Goal: Task Accomplishment & Management: Use online tool/utility

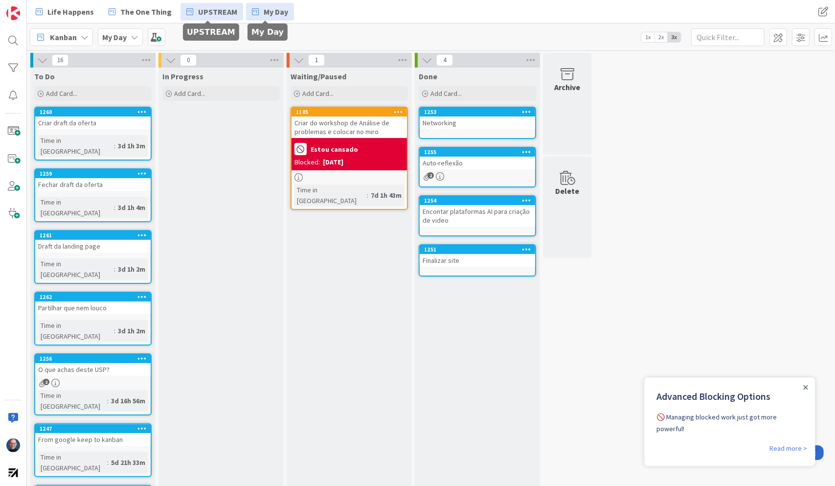
click at [220, 15] on span "UPSTREAM" at bounding box center [217, 12] width 39 height 12
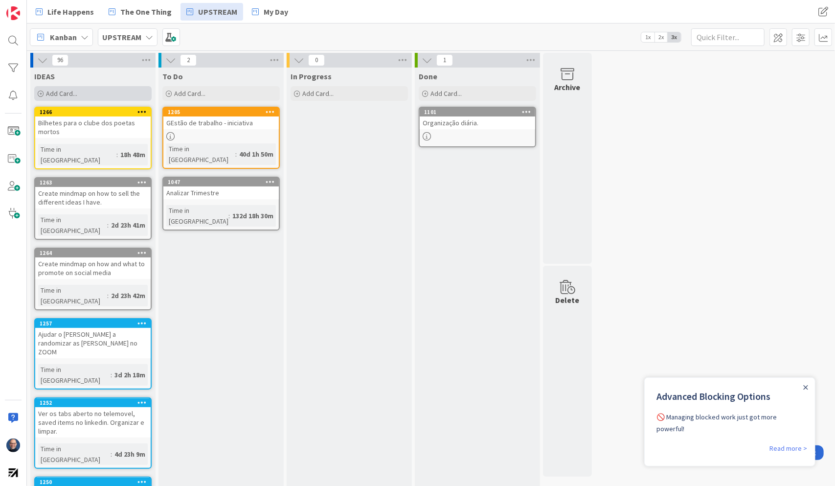
click at [83, 90] on div "Add Card..." at bounding box center [92, 93] width 117 height 15
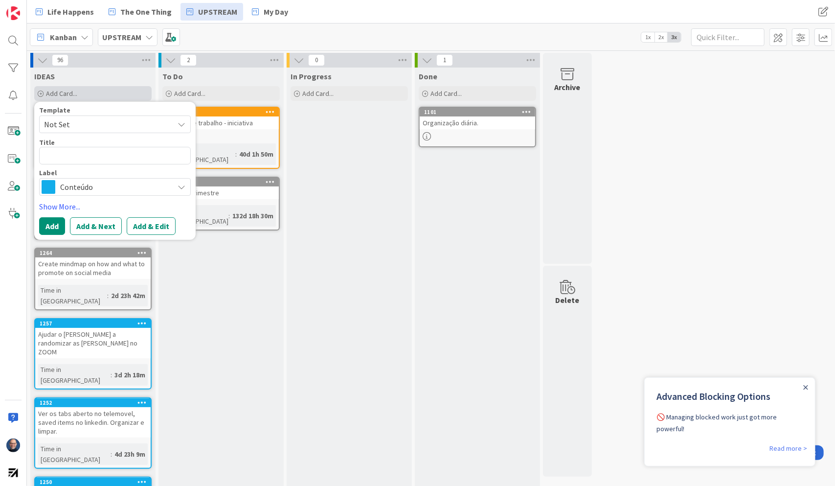
type textarea "x"
type textarea "https://academy.openai.com/home/collections/government"
type textarea "x"
type textarea "A"
type textarea "x"
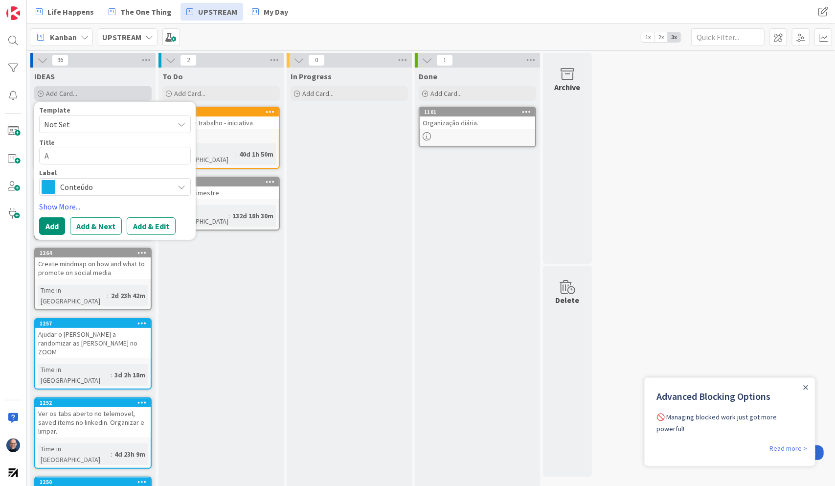
type textarea "Ac"
type textarea "x"
type textarea "Ace"
type textarea "x"
type textarea "Aced"
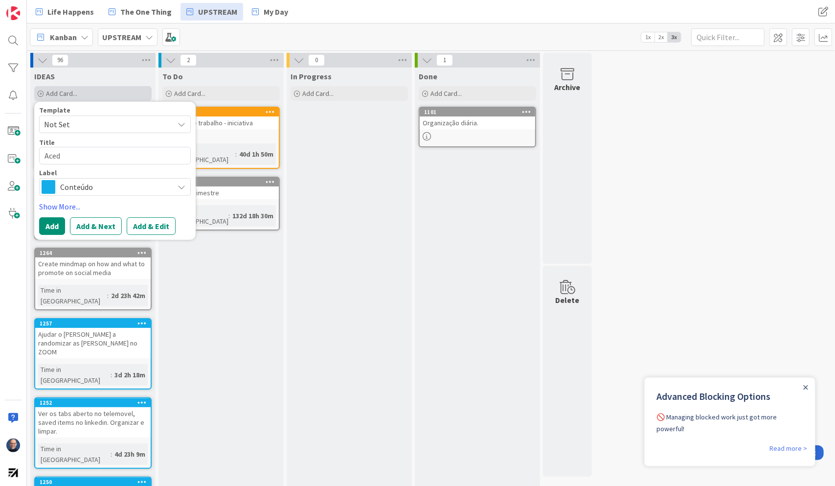
type textarea "x"
type textarea "Acedm"
type textarea "x"
type textarea "Acedmi"
type textarea "x"
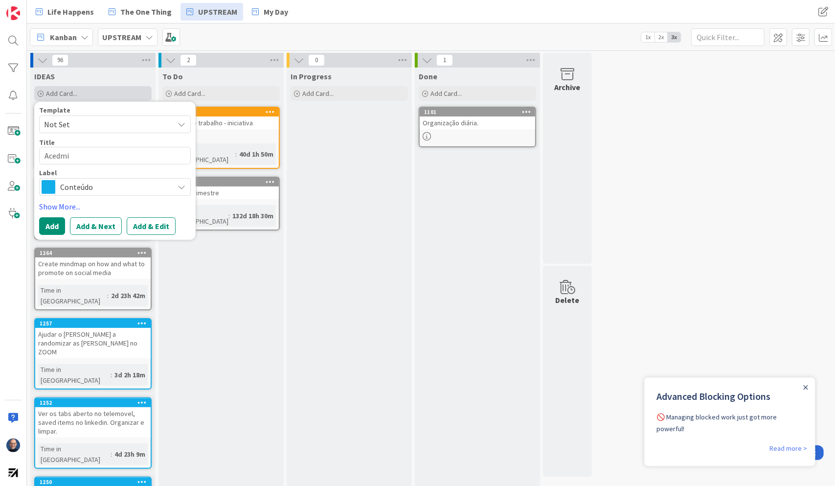
type textarea "Acedmia"
type textarea "x"
type textarea "Acedmia"
type textarea "x"
type textarea "Acedmia"
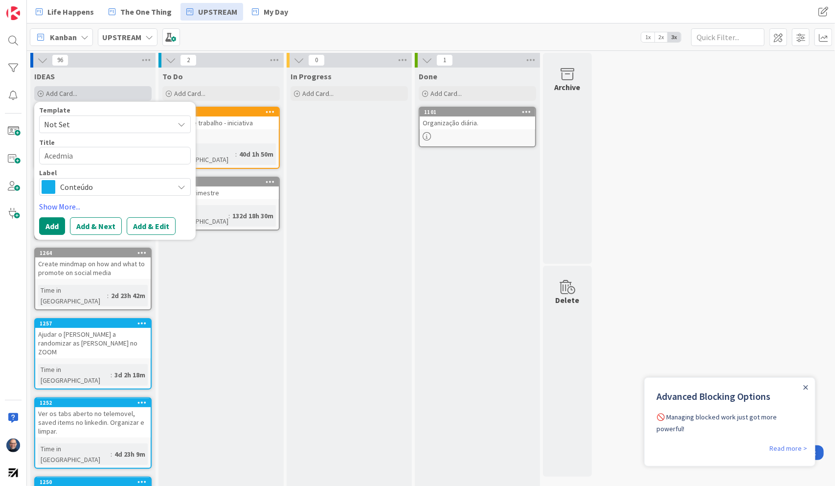
type textarea "x"
type textarea "Acedmi"
type textarea "x"
type textarea "Acedm"
type textarea "x"
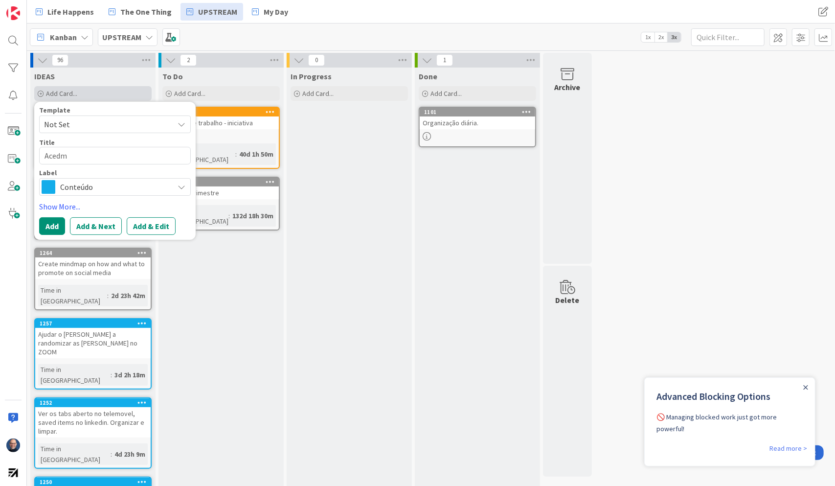
type textarea "Aced"
type textarea "x"
type textarea "Ace"
type textarea "x"
type textarea "Ac"
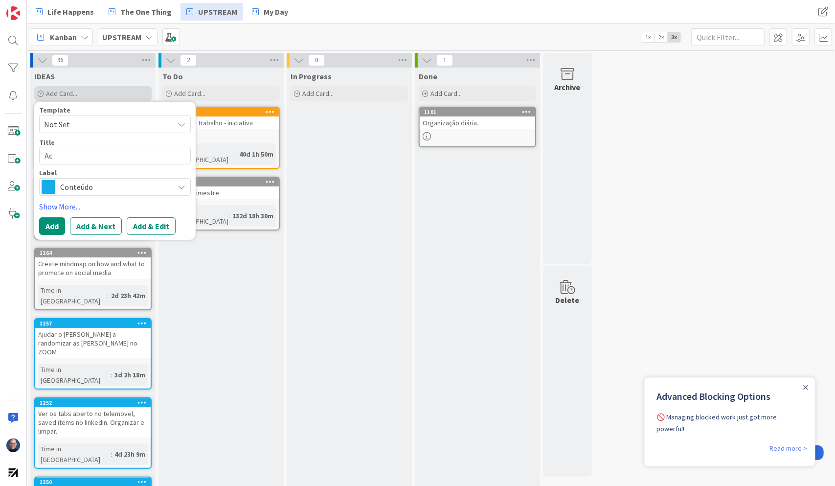
type textarea "x"
type textarea "Aca"
type textarea "x"
type textarea "Acad"
type textarea "x"
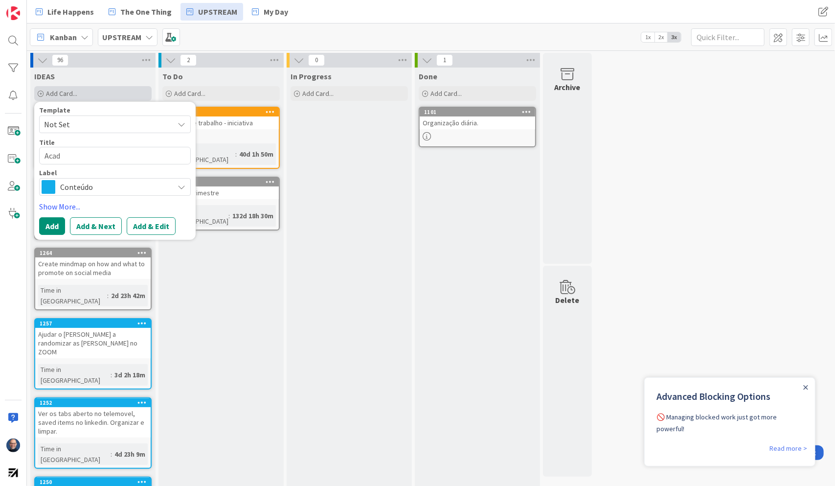
type textarea "Acade"
type textarea "x"
type textarea "Academ"
type textarea "x"
type textarea "Academi"
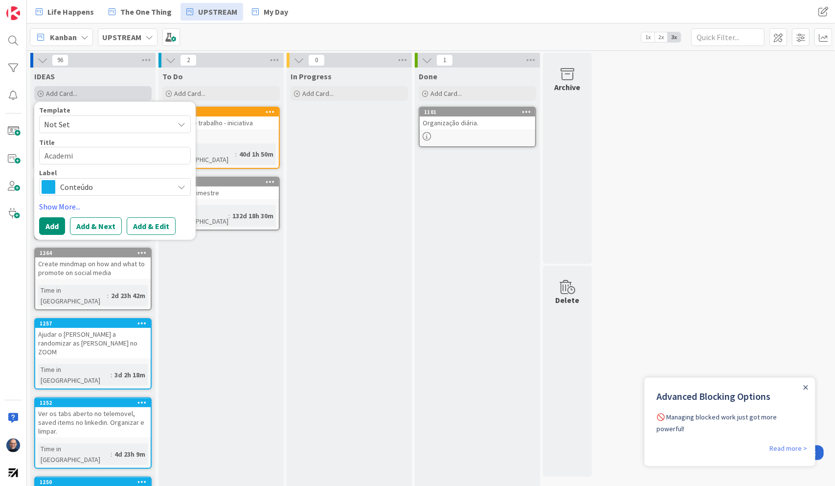
type textarea "x"
type textarea "Academia"
type textarea "x"
type textarea "Academia A"
type textarea "x"
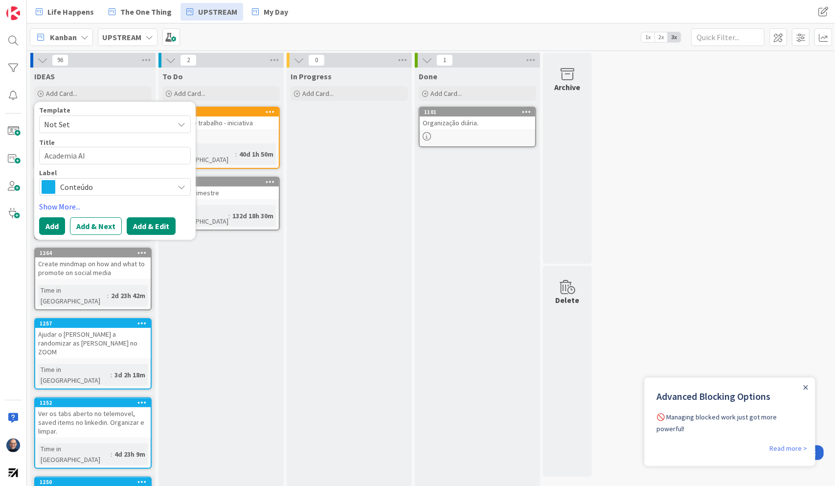
type textarea "Academia AI"
click at [160, 226] on button "Add & Edit" at bounding box center [151, 226] width 49 height 18
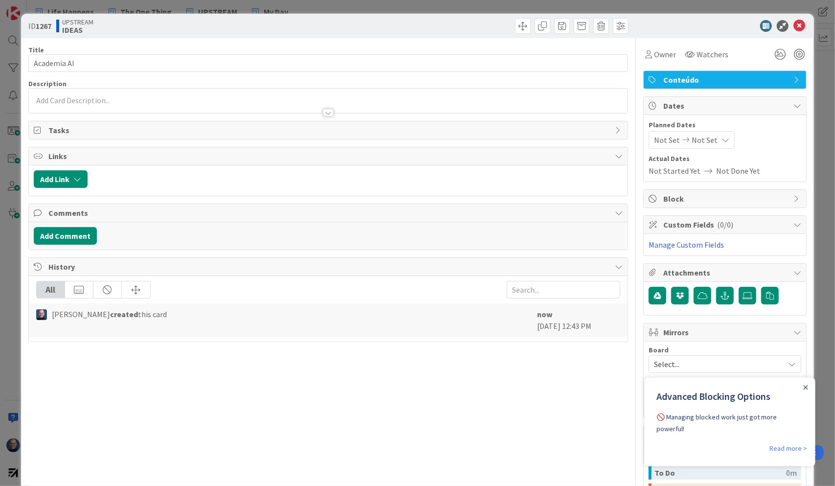
click at [156, 99] on div at bounding box center [328, 101] width 599 height 24
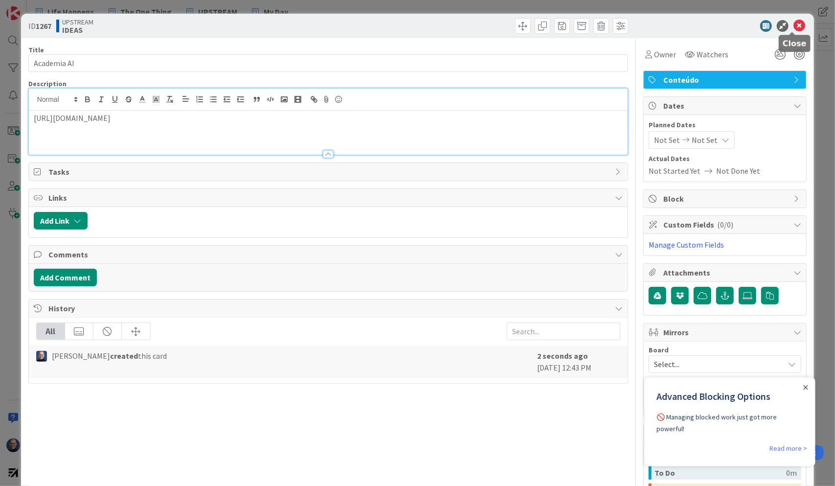
click at [501, 24] on icon at bounding box center [799, 26] width 12 height 12
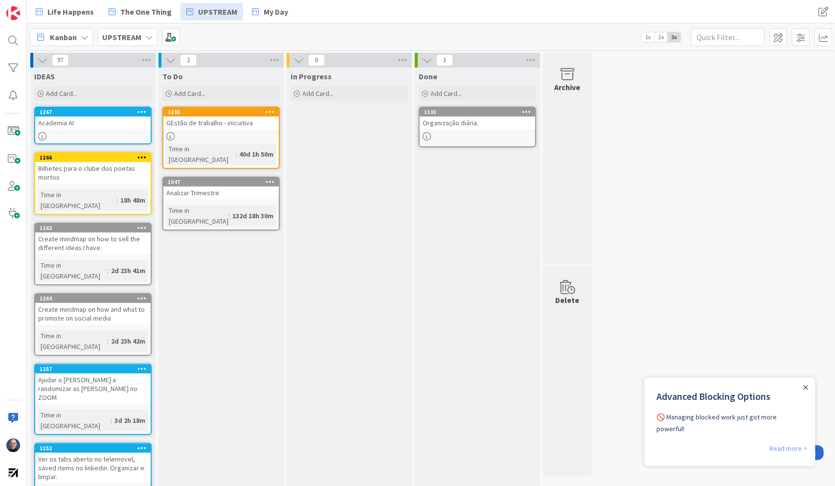
click at [501, 267] on link "Read more >" at bounding box center [788, 448] width 38 height 12
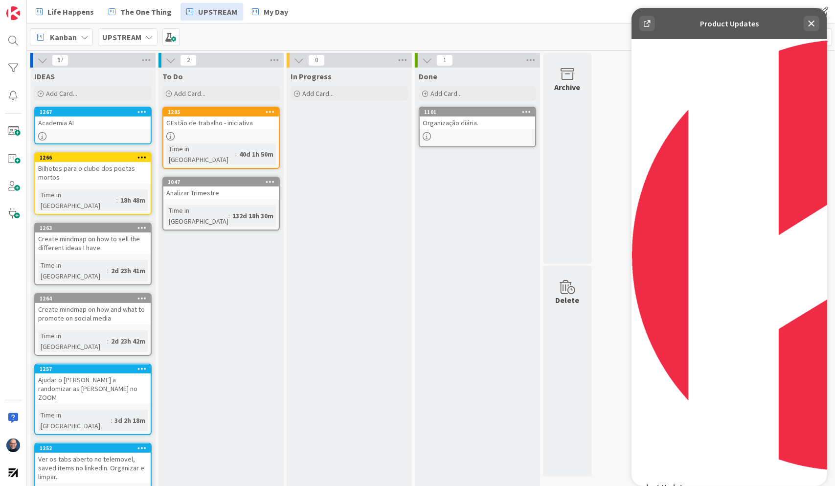
click at [58, 118] on div "Academia AI" at bounding box center [92, 122] width 115 height 13
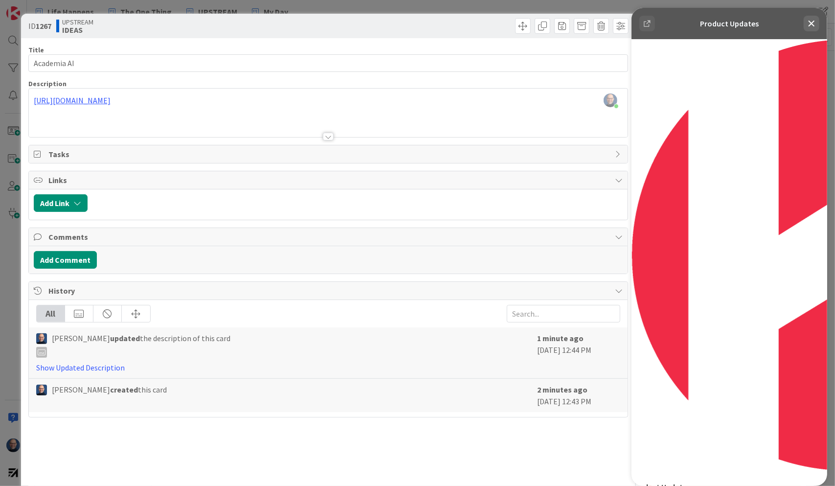
click at [501, 26] on icon at bounding box center [646, 23] width 7 height 7
click at [501, 22] on icon at bounding box center [811, 24] width 12 height 12
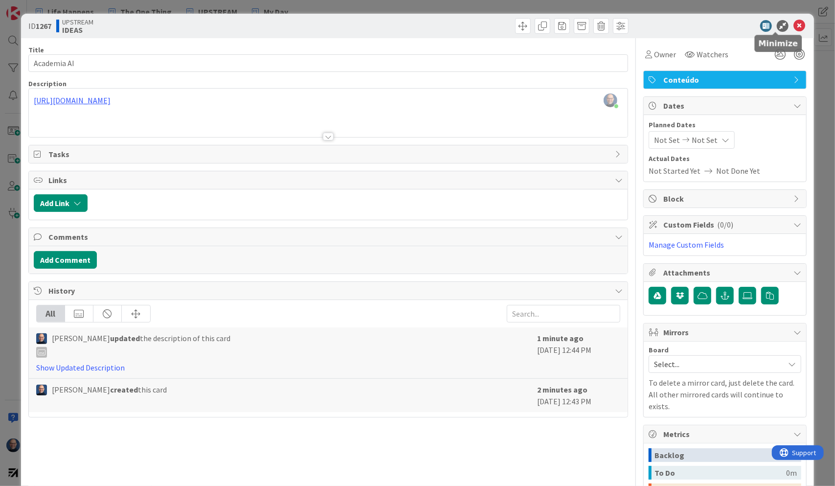
click at [501, 26] on icon at bounding box center [783, 26] width 12 height 12
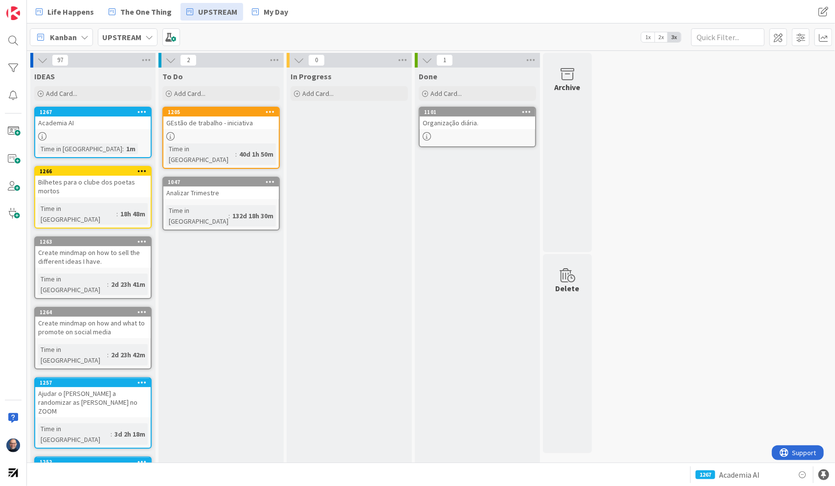
click at [94, 128] on div "Academia AI" at bounding box center [92, 122] width 115 height 13
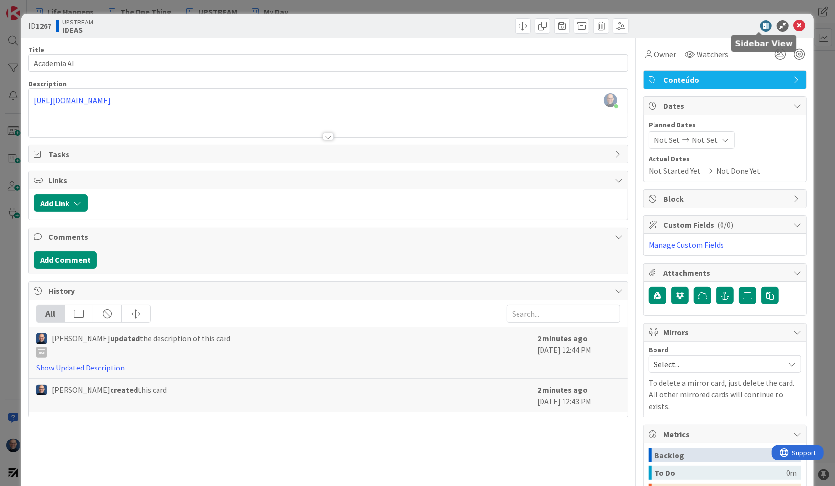
click at [501, 26] on icon at bounding box center [766, 26] width 12 height 12
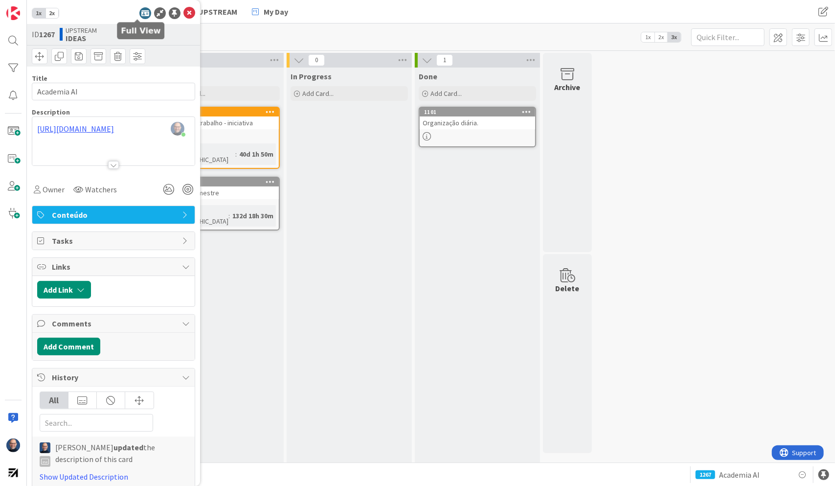
click at [139, 13] on icon at bounding box center [145, 13] width 12 height 12
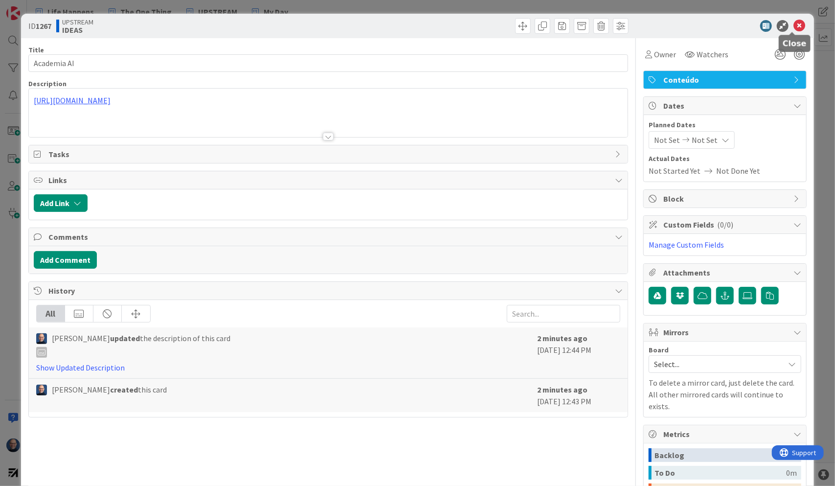
click at [501, 24] on icon at bounding box center [799, 26] width 12 height 12
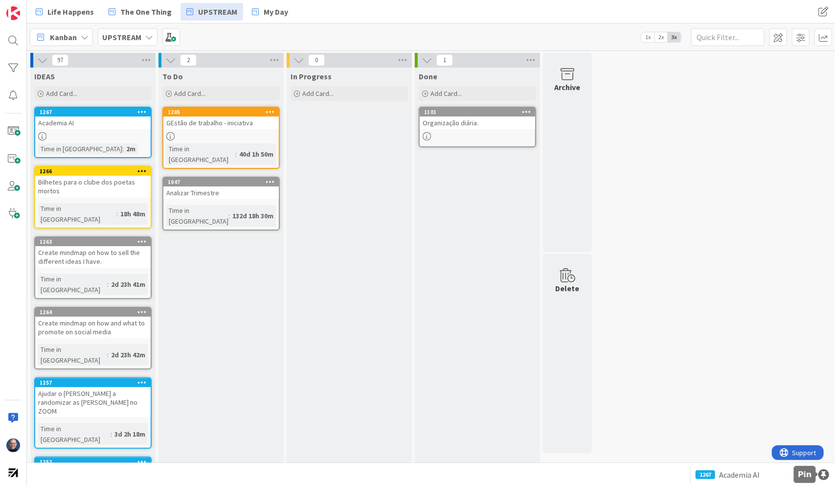
click at [501, 267] on div at bounding box center [823, 474] width 11 height 11
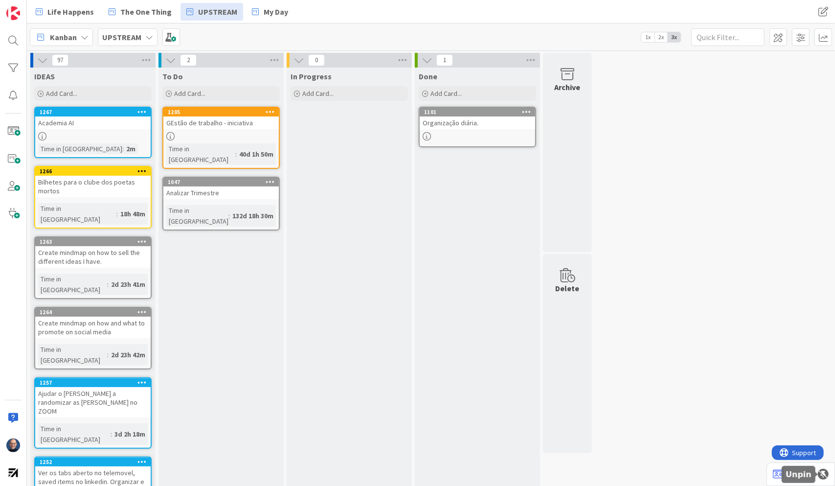
click at [501, 267] on div at bounding box center [823, 474] width 11 height 11
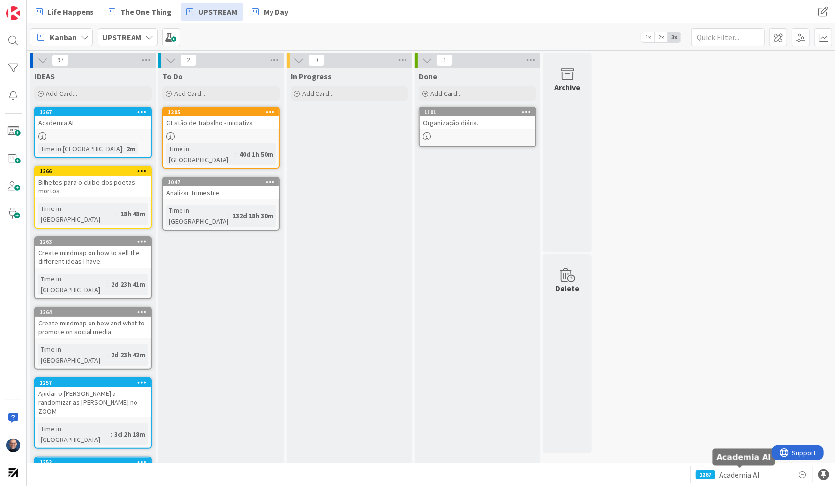
click at [501, 267] on span "Academia AI" at bounding box center [739, 475] width 41 height 12
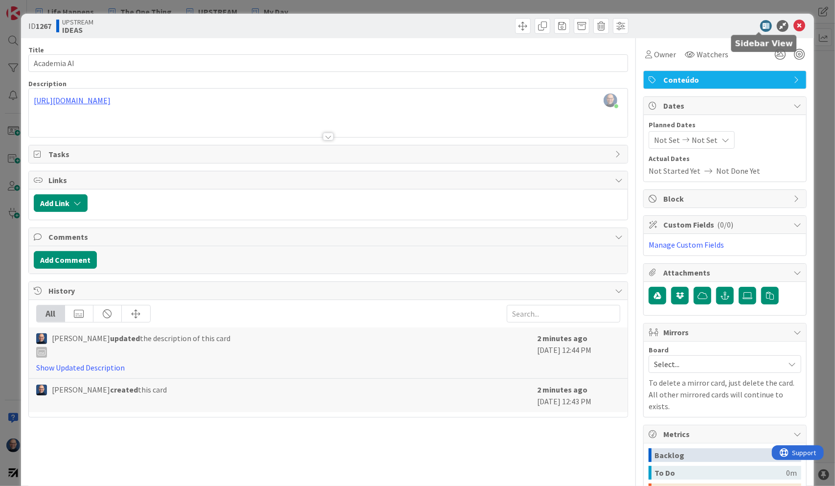
click at [501, 26] on icon at bounding box center [766, 26] width 12 height 12
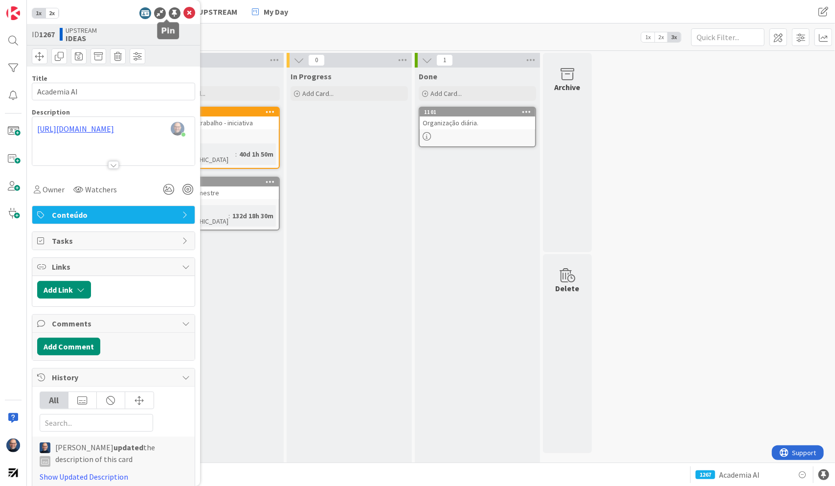
click at [169, 13] on div at bounding box center [175, 13] width 12 height 12
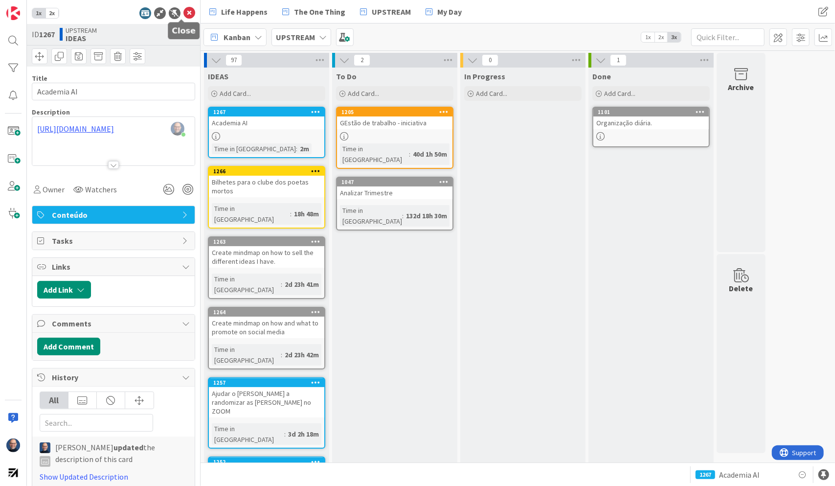
click at [183, 12] on icon at bounding box center [189, 13] width 12 height 12
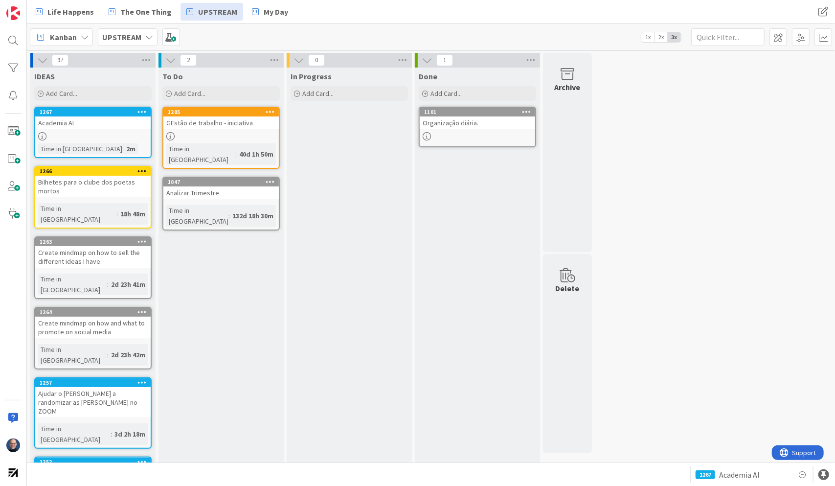
click at [501, 267] on div "97 IDEAS Add Card... Template Not Set Title 0 / 128 Label Conteúdo Show More...…" at bounding box center [431, 457] width 804 height 809
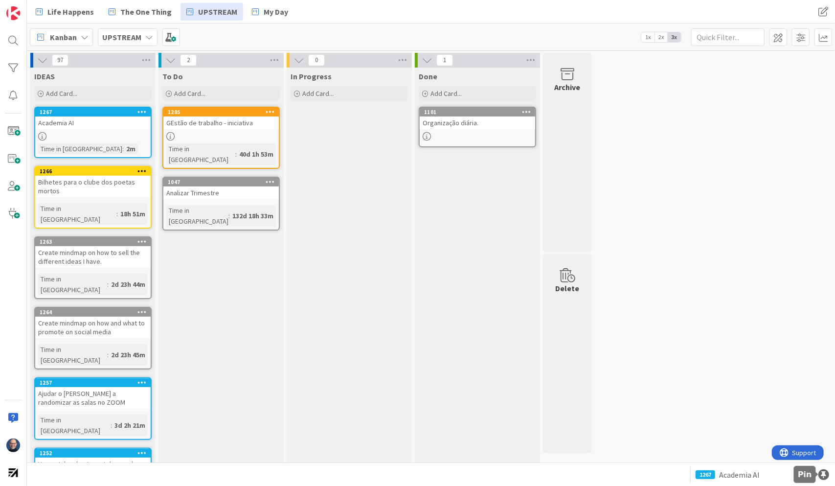
click at [824, 476] on div at bounding box center [823, 474] width 11 height 11
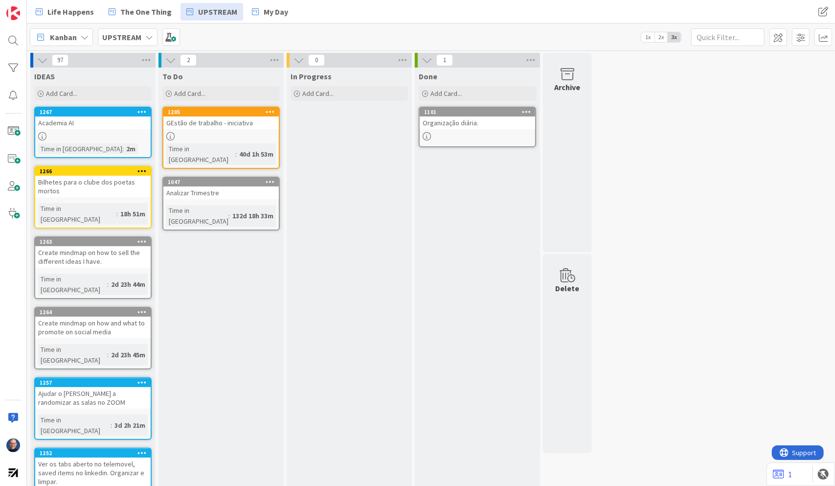
click at [723, 401] on div "97 IDEAS Add Card... 1267 Academia AI Time in [GEOGRAPHIC_DATA] : 2m 1266 Bilhe…" at bounding box center [431, 453] width 804 height 800
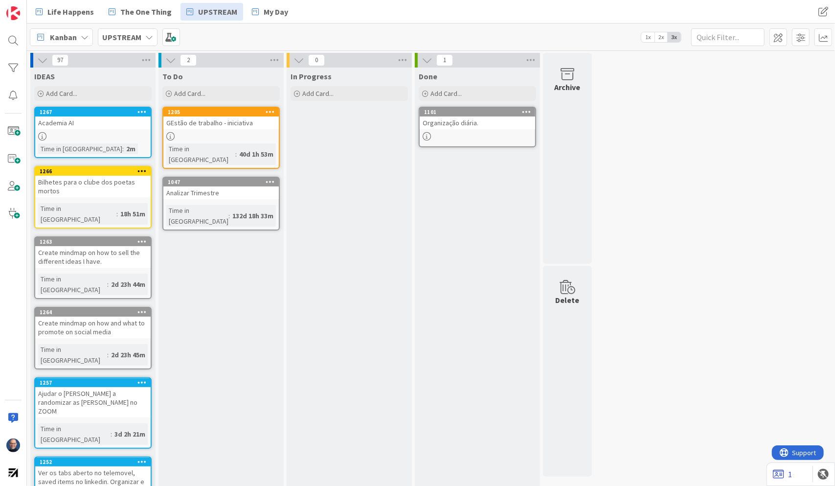
click at [785, 475] on link "1" at bounding box center [782, 474] width 19 height 12
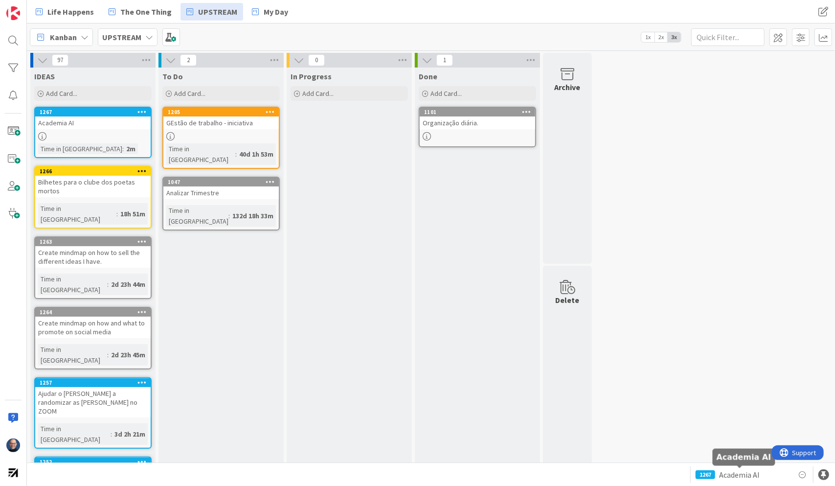
click at [719, 473] on span "Academia AI" at bounding box center [739, 475] width 41 height 12
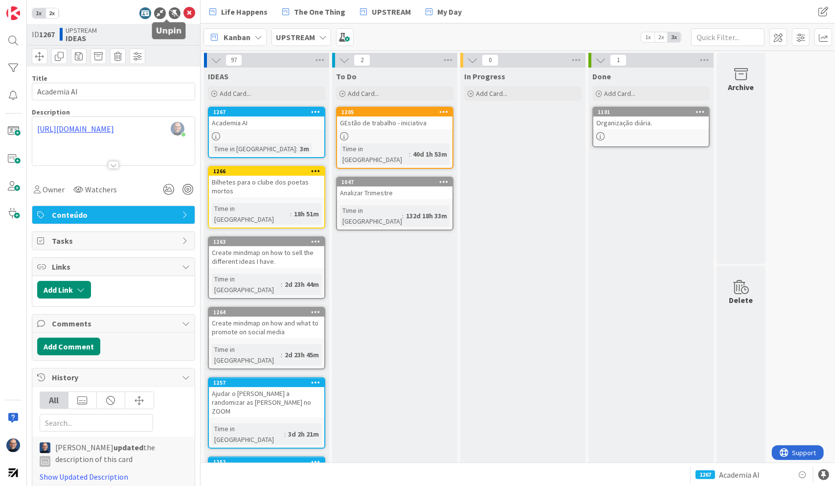
click at [169, 14] on div at bounding box center [175, 13] width 12 height 12
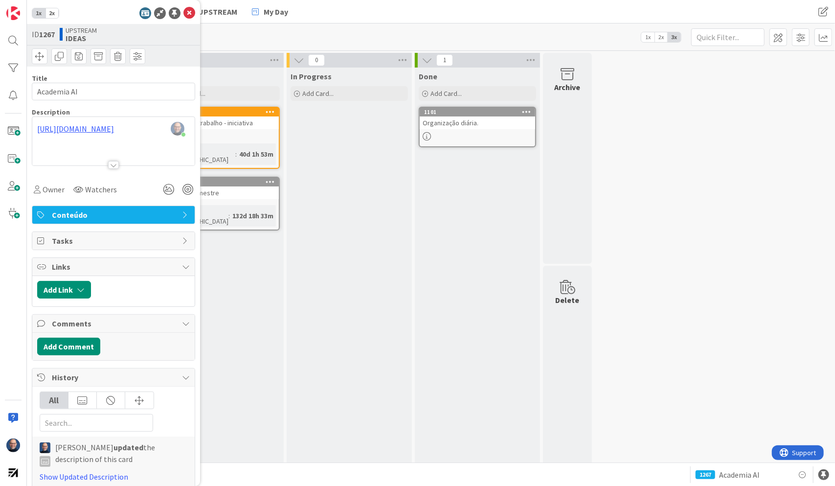
click at [438, 2] on div "Life Happens The One Thing UPSTREAM My Day Life Happens The One Thing UPSTREAM …" at bounding box center [431, 11] width 808 height 23
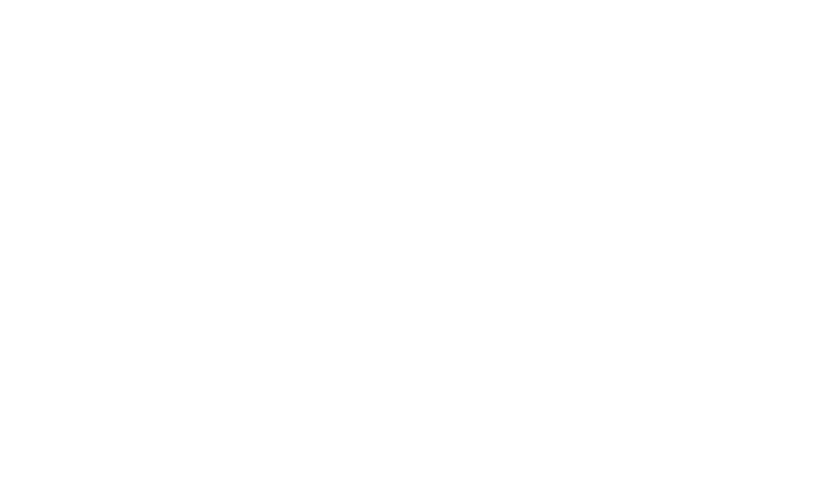
click at [438, 2] on div at bounding box center [417, 243] width 835 height 486
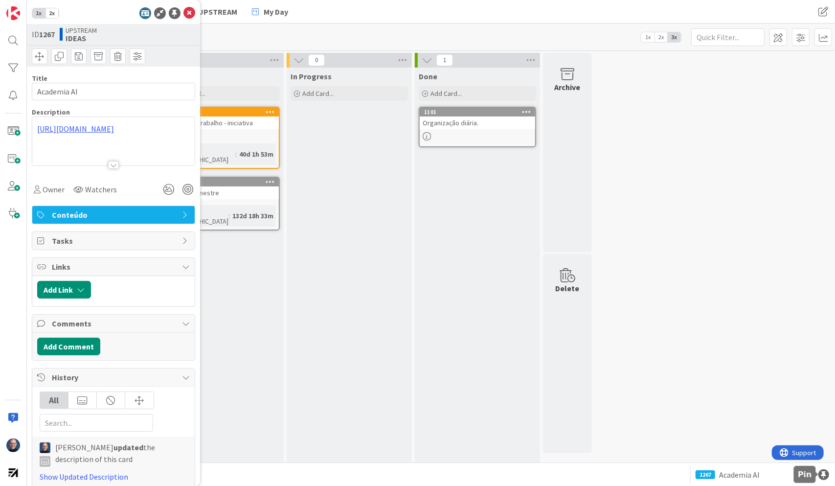
click at [824, 475] on div at bounding box center [823, 474] width 11 height 11
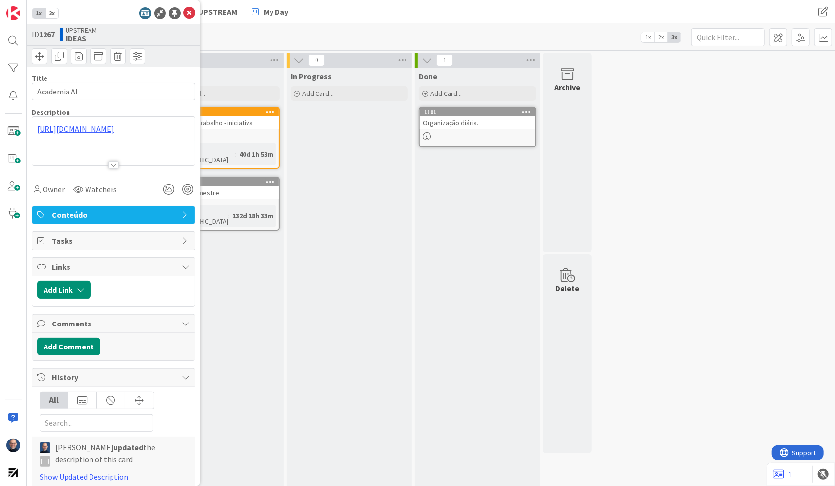
click at [455, 2] on div "Life Happens The One Thing UPSTREAM My Day Life Happens The One Thing UPSTREAM …" at bounding box center [431, 11] width 808 height 23
click at [183, 14] on icon at bounding box center [189, 13] width 12 height 12
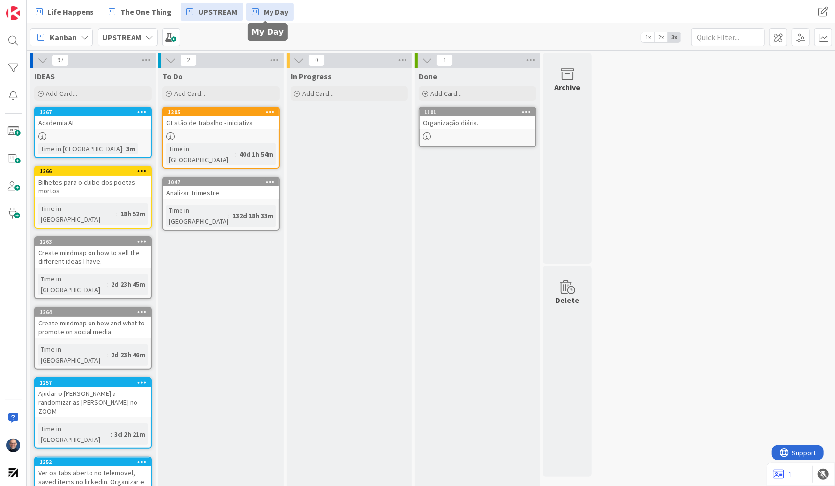
click at [271, 13] on span "My Day" at bounding box center [276, 12] width 24 height 12
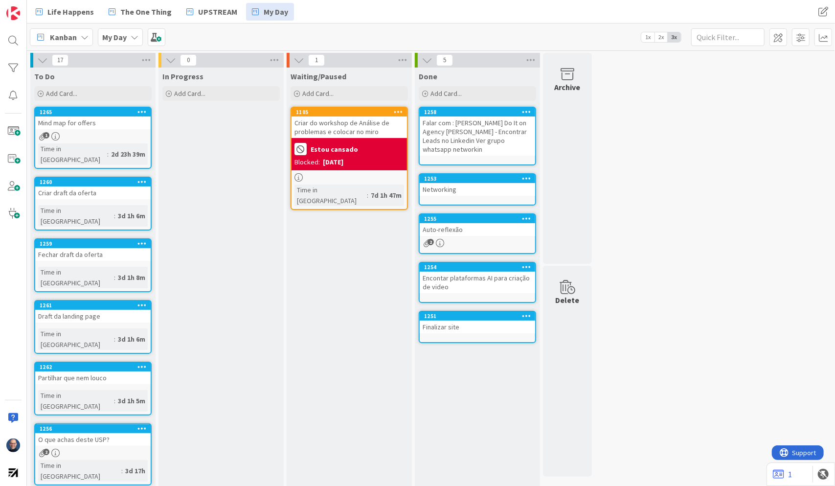
click at [48, 132] on div "1" at bounding box center [92, 136] width 115 height 8
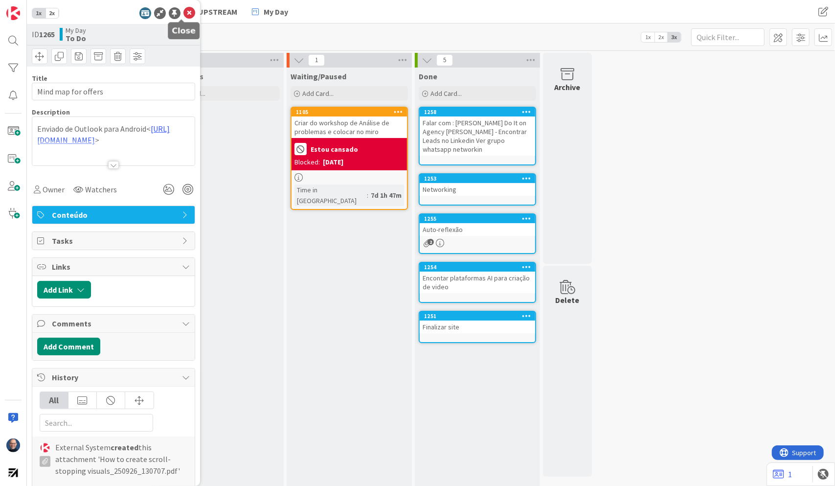
click at [183, 11] on icon at bounding box center [189, 13] width 12 height 12
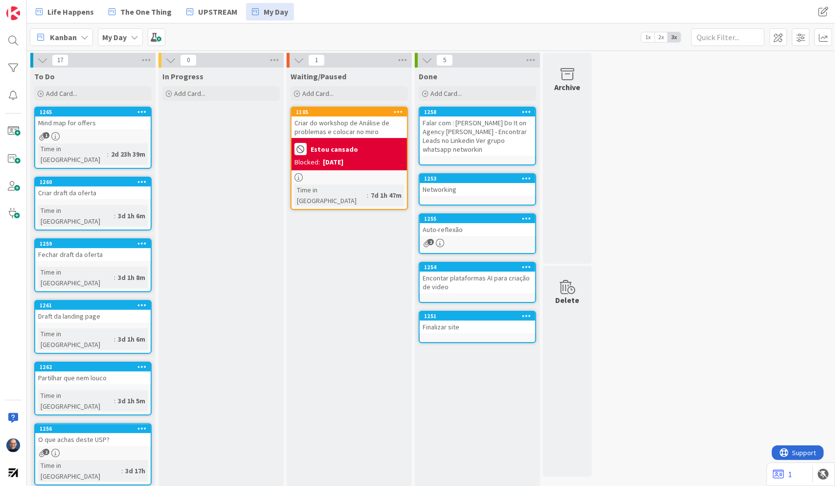
click at [85, 121] on div "Mind map for offers" at bounding box center [92, 122] width 115 height 13
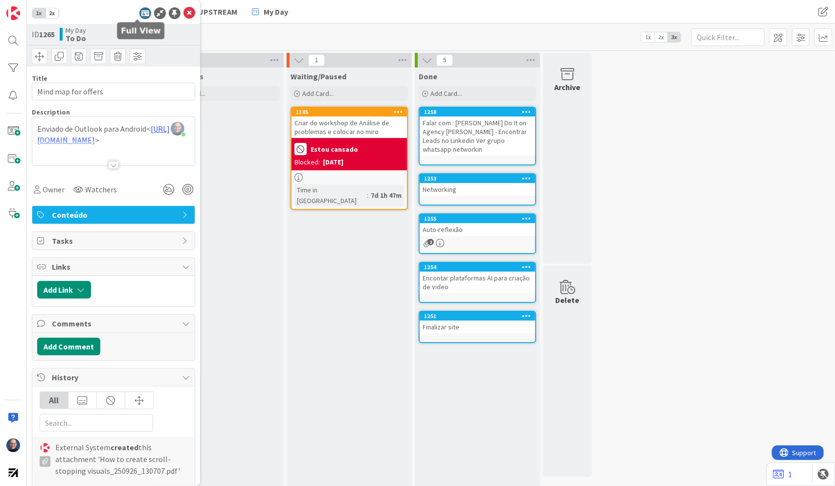
click at [139, 16] on icon at bounding box center [145, 13] width 12 height 12
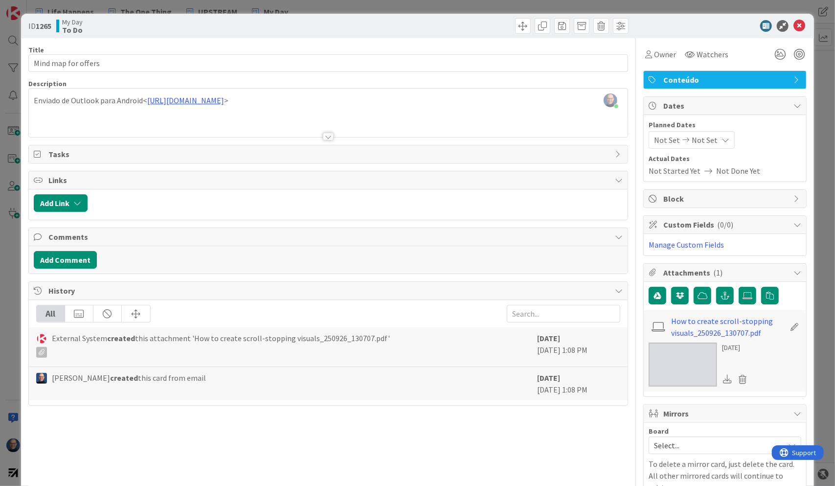
click at [763, 107] on span "Dates" at bounding box center [725, 106] width 125 height 12
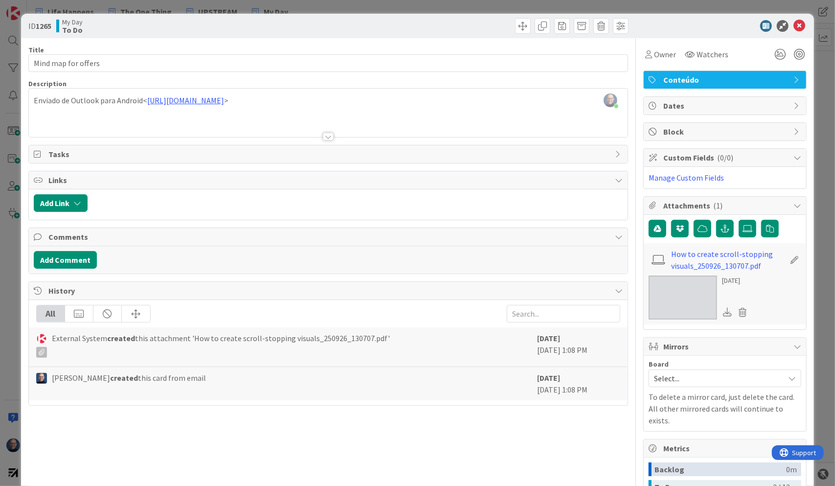
click at [763, 156] on span "Custom Fields ( 0/0 )" at bounding box center [725, 158] width 125 height 12
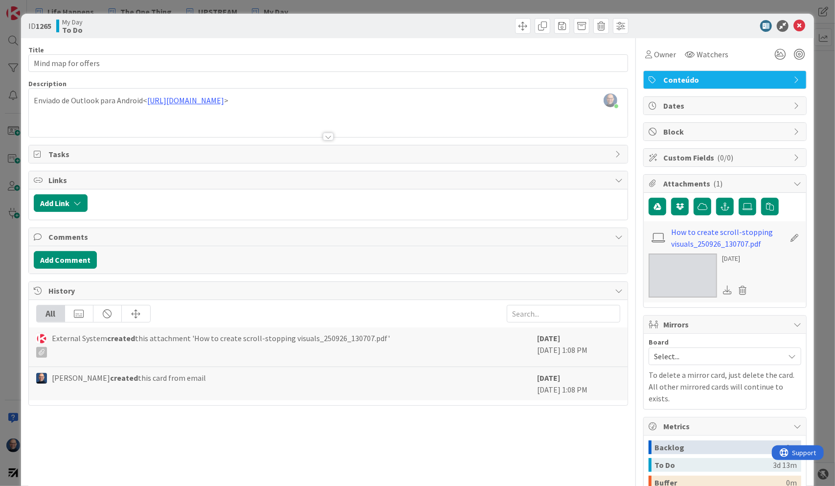
click at [764, 178] on span "Attachments ( 1 )" at bounding box center [725, 184] width 125 height 12
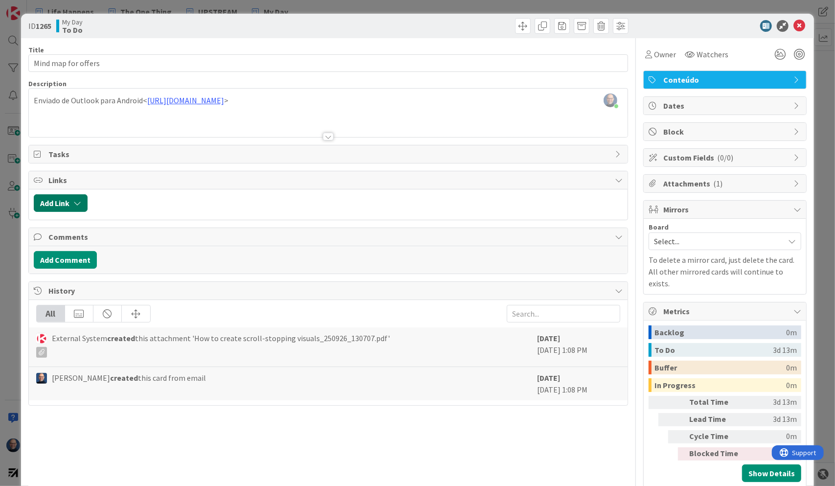
click at [72, 204] on button "Add Link" at bounding box center [61, 203] width 54 height 18
click at [168, 261] on icon at bounding box center [166, 263] width 8 height 8
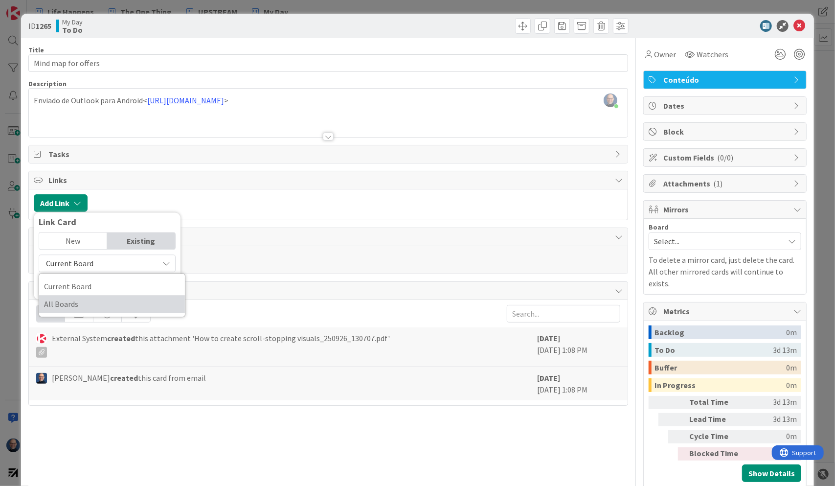
click at [150, 296] on span "All Boards" at bounding box center [112, 303] width 136 height 15
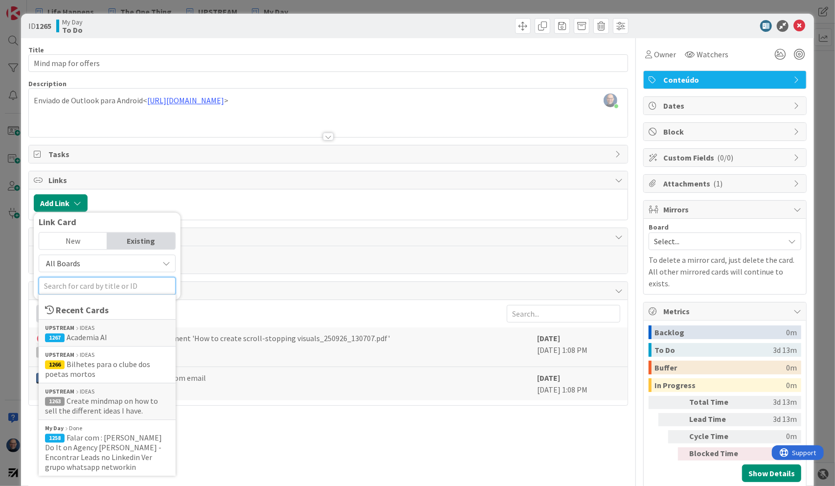
click at [150, 285] on input "text" at bounding box center [107, 286] width 137 height 18
click at [127, 332] on span "1267 Academia AI" at bounding box center [107, 337] width 124 height 10
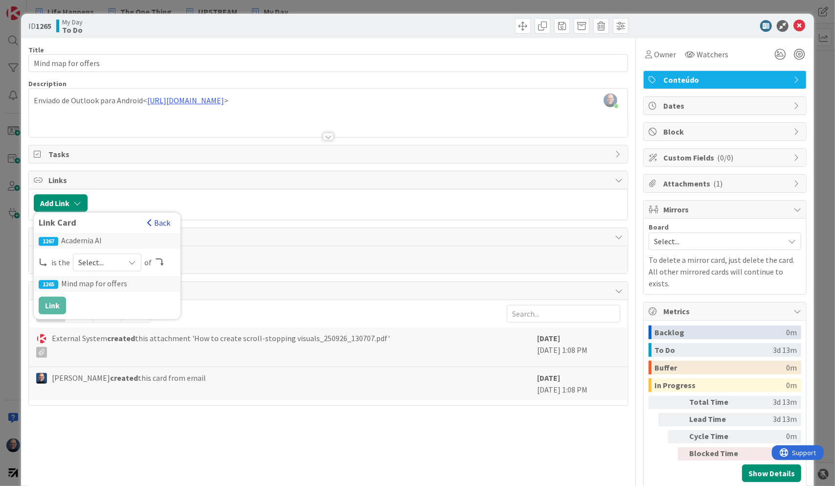
click at [157, 224] on button "Back" at bounding box center [159, 222] width 24 height 11
click at [250, 232] on span "Comments" at bounding box center [329, 237] width 562 height 12
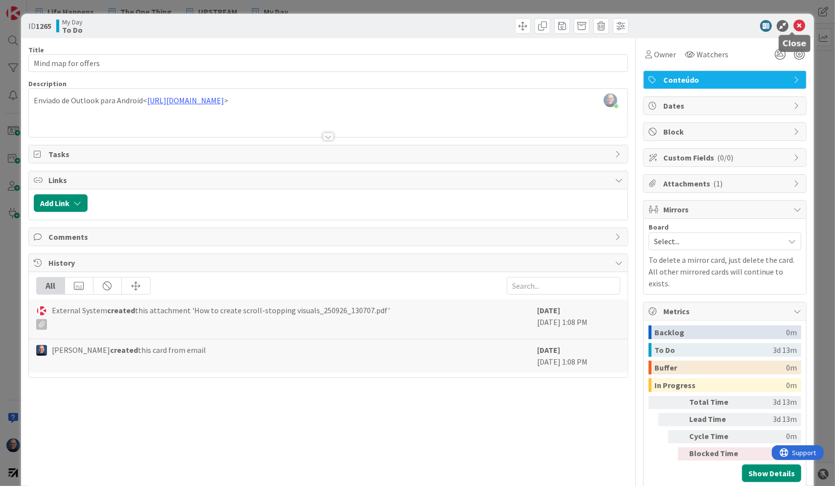
click at [793, 23] on icon at bounding box center [799, 26] width 12 height 12
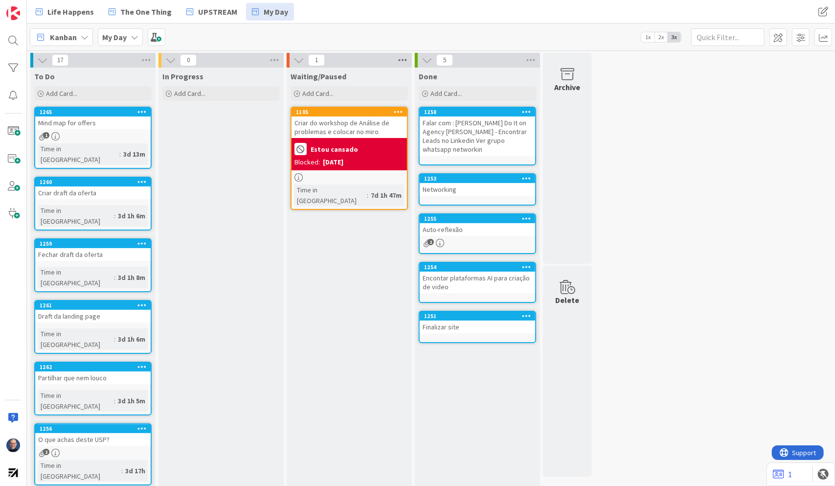
click at [404, 59] on icon at bounding box center [402, 60] width 13 height 15
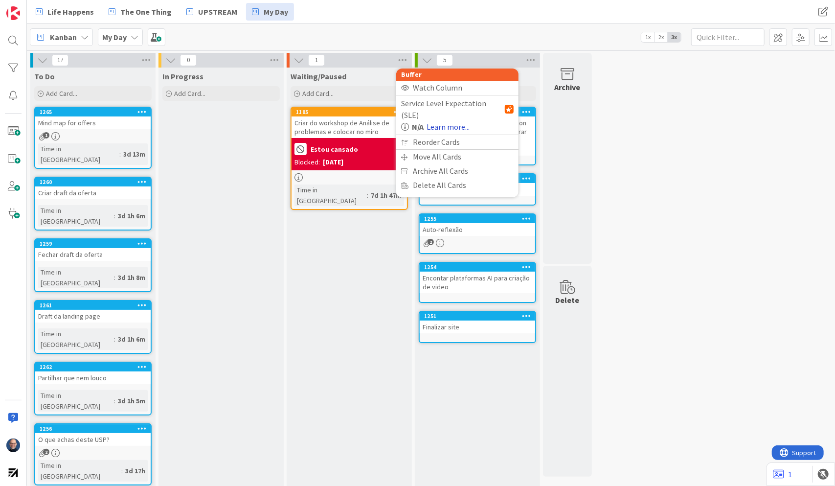
click at [464, 121] on link "Learn more..." at bounding box center [448, 127] width 43 height 12
click at [300, 60] on icon at bounding box center [299, 60] width 11 height 11
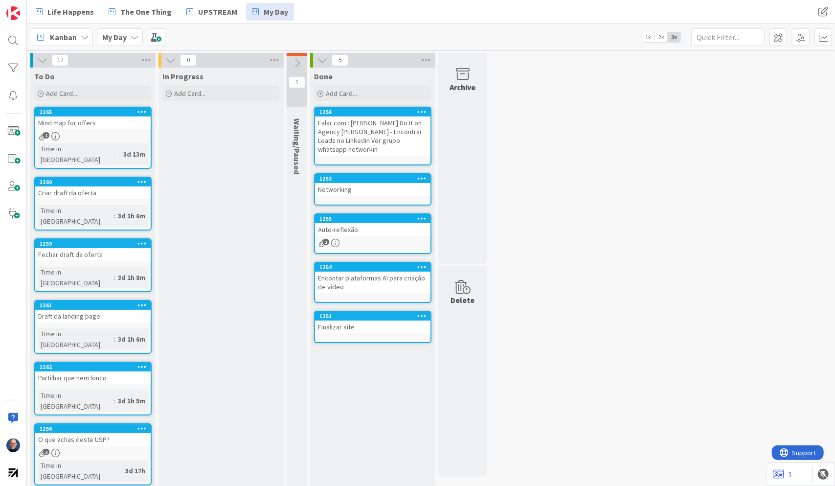
click at [300, 60] on icon at bounding box center [297, 63] width 11 height 11
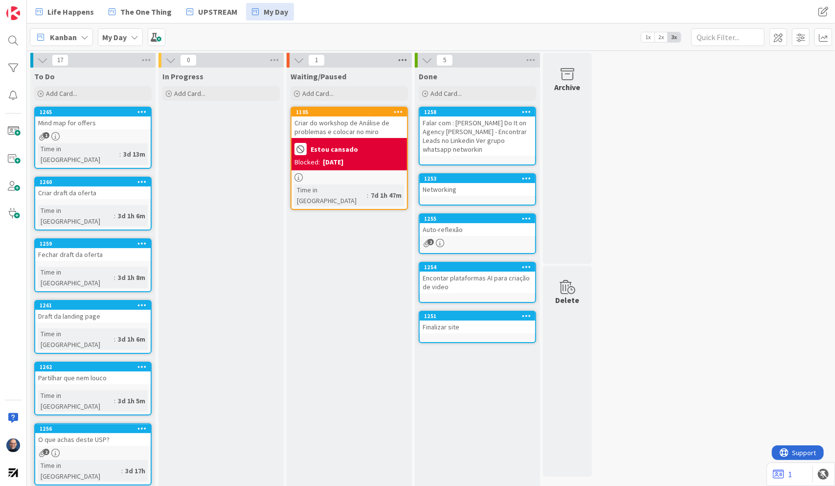
click at [405, 59] on icon at bounding box center [402, 60] width 13 height 15
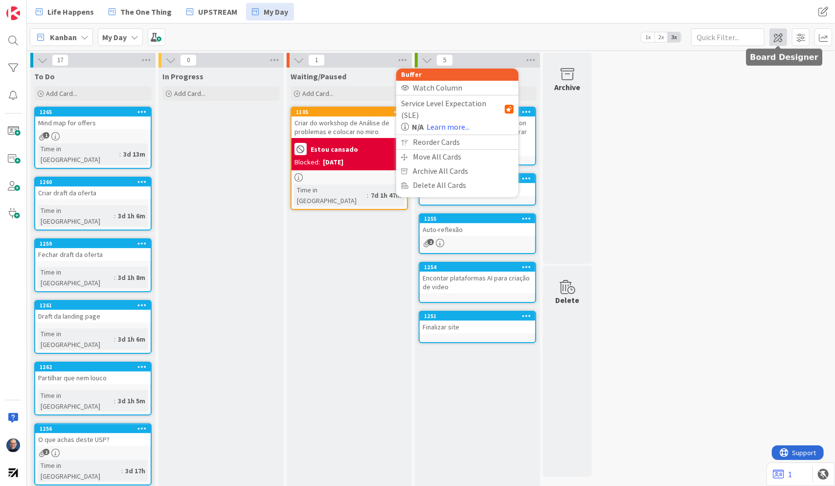
click at [779, 37] on span at bounding box center [779, 37] width 18 height 18
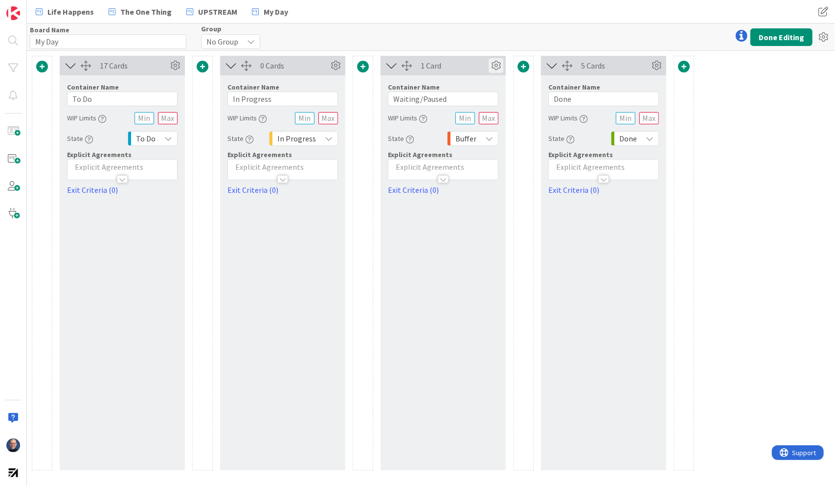
click at [496, 65] on icon at bounding box center [496, 65] width 15 height 15
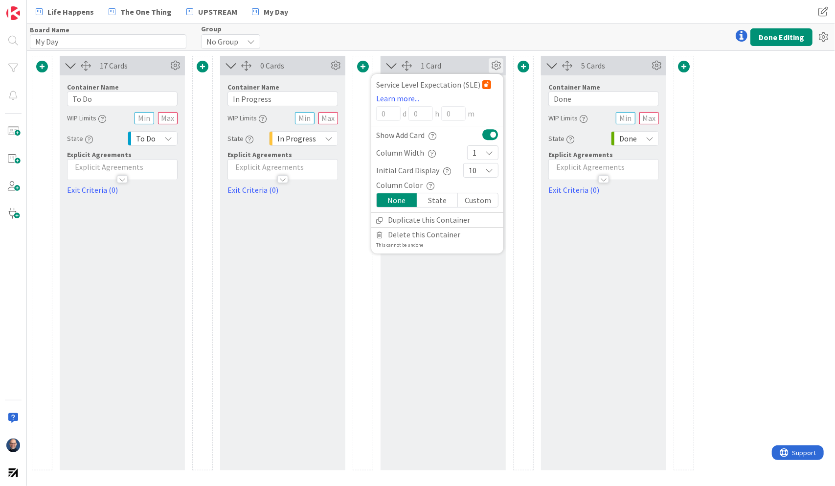
click at [492, 66] on icon at bounding box center [496, 65] width 15 height 15
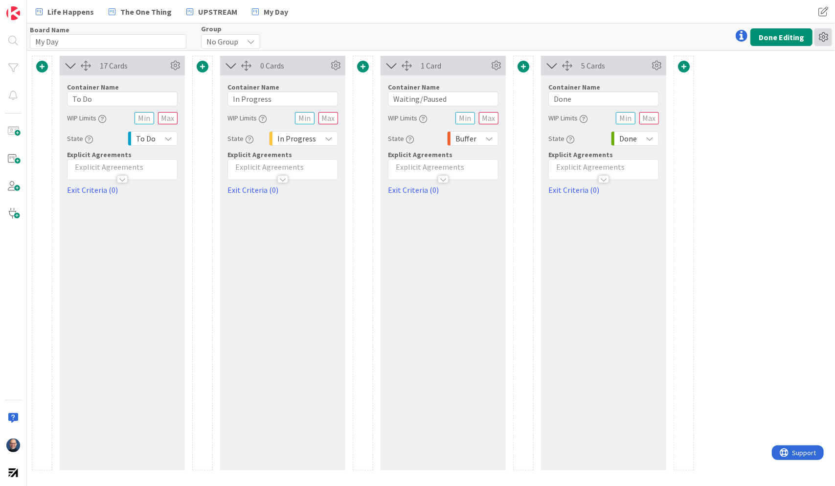
click at [825, 40] on icon at bounding box center [824, 37] width 18 height 18
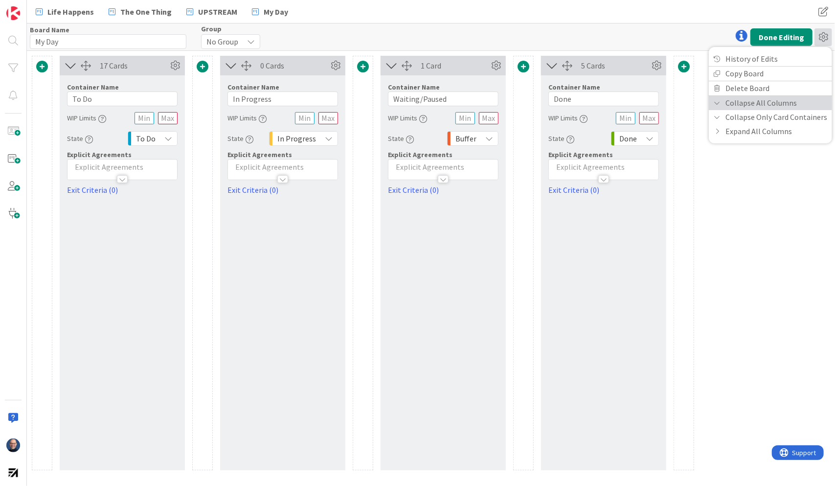
click at [720, 102] on icon at bounding box center [717, 103] width 7 height 6
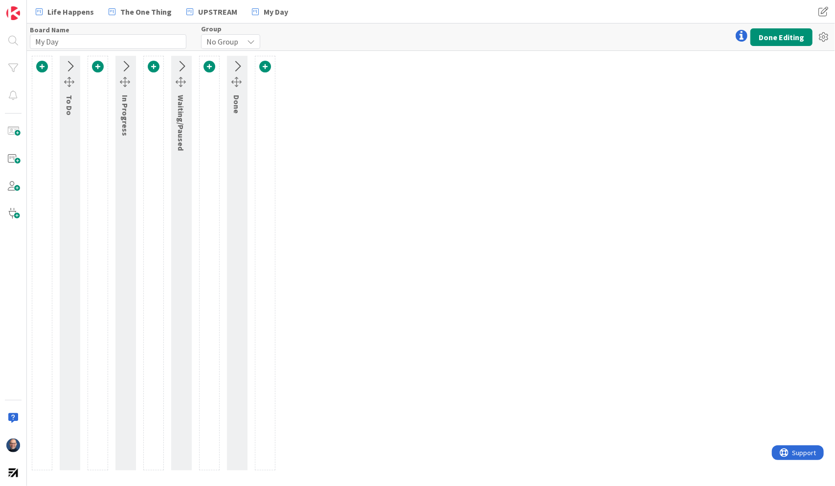
click at [442, 37] on div "Board Name 6 / 64 My Day Group No Group Done Editing History of Edits Copy Boar…" at bounding box center [431, 36] width 808 height 27
click at [209, 8] on span "UPSTREAM" at bounding box center [217, 12] width 39 height 12
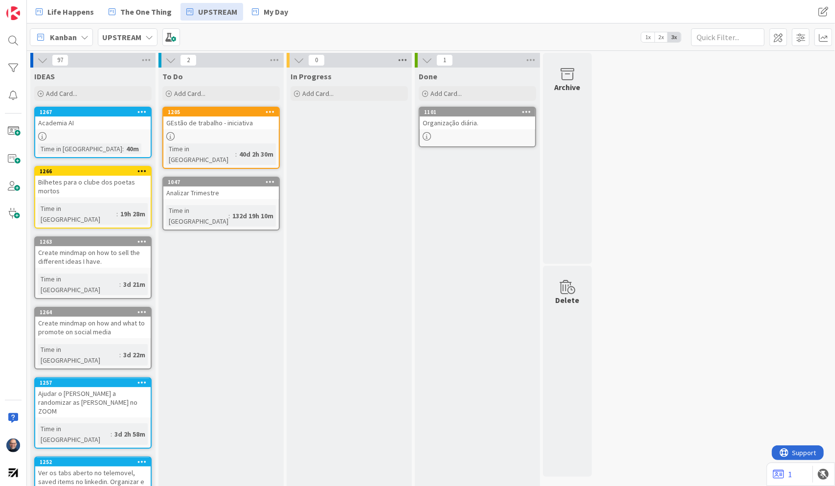
click at [402, 59] on icon at bounding box center [402, 60] width 13 height 15
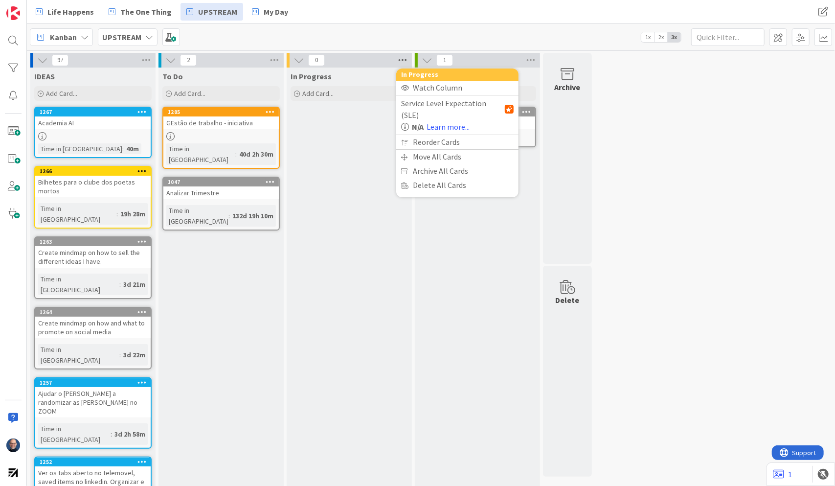
click at [402, 59] on icon at bounding box center [402, 60] width 13 height 15
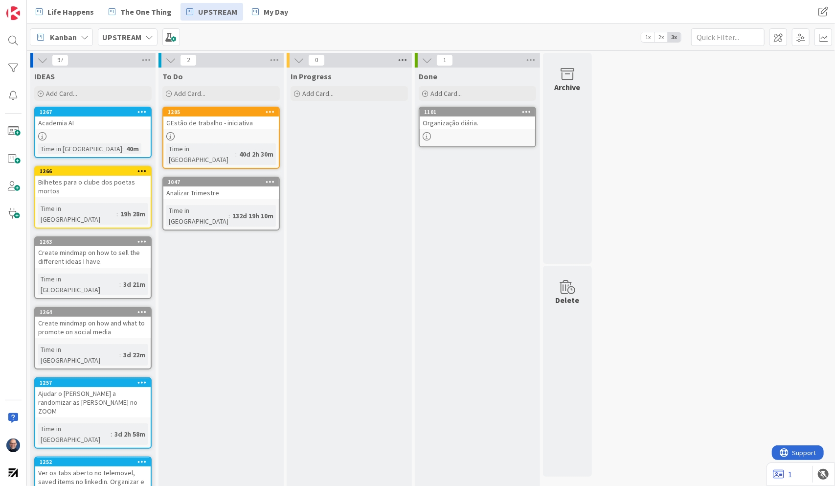
click at [405, 58] on icon at bounding box center [402, 60] width 13 height 15
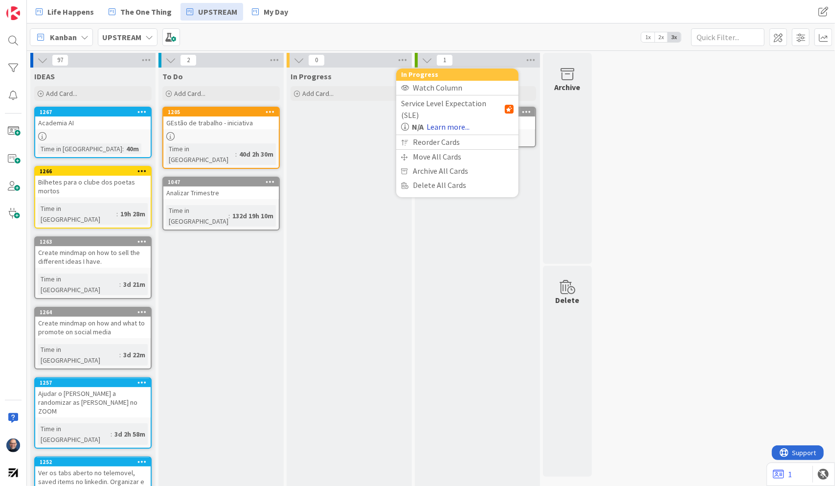
click at [458, 121] on link "Learn more..." at bounding box center [448, 127] width 43 height 12
